Goal: Check status: Check status

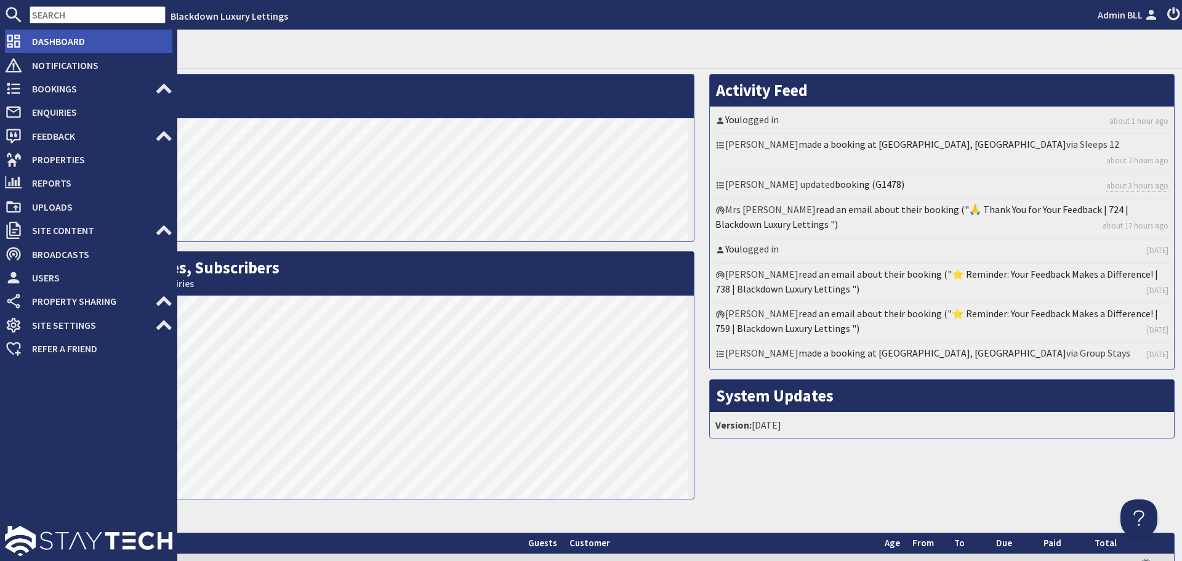
click at [52, 43] on span "Dashboard" at bounding box center [97, 41] width 150 height 20
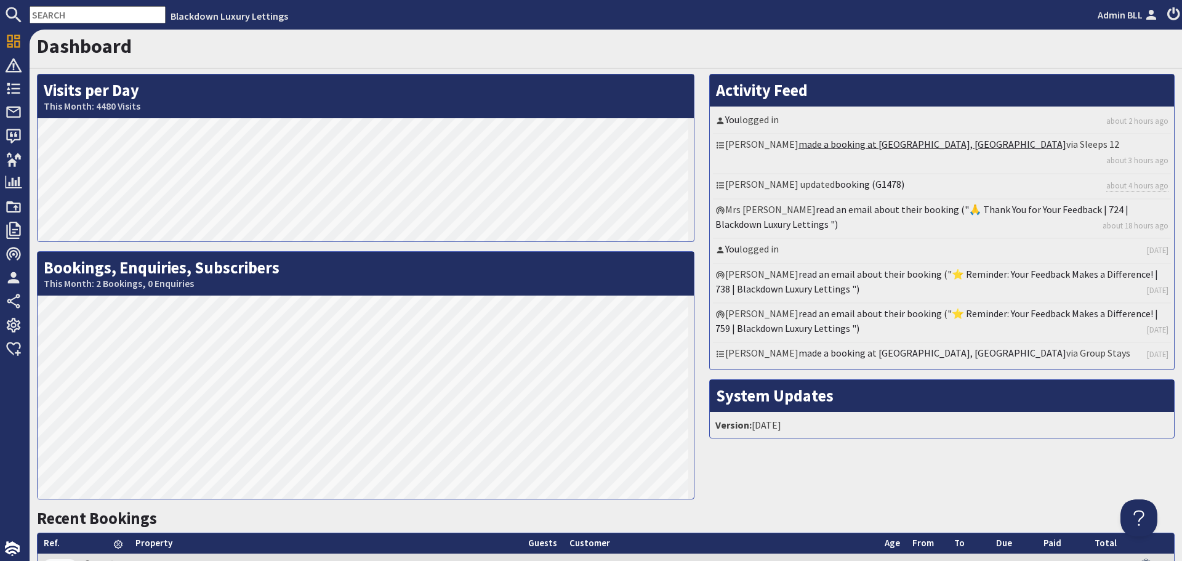
click at [892, 142] on link "made a booking at [GEOGRAPHIC_DATA], [GEOGRAPHIC_DATA]" at bounding box center [933, 144] width 268 height 12
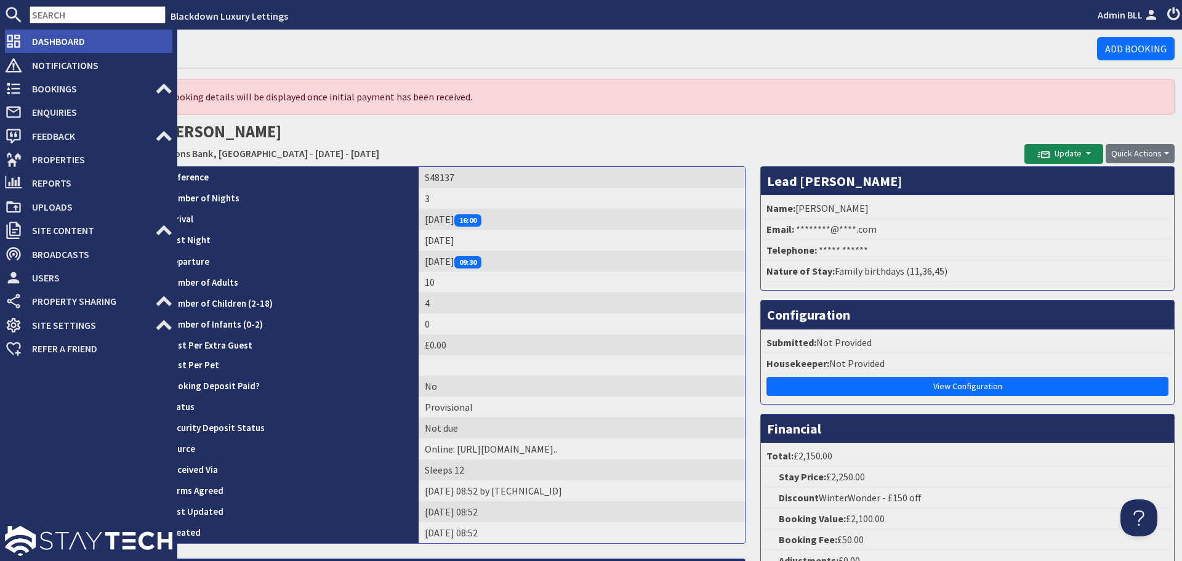
click at [75, 37] on span "Dashboard" at bounding box center [97, 41] width 150 height 20
